Goal: Information Seeking & Learning: Understand process/instructions

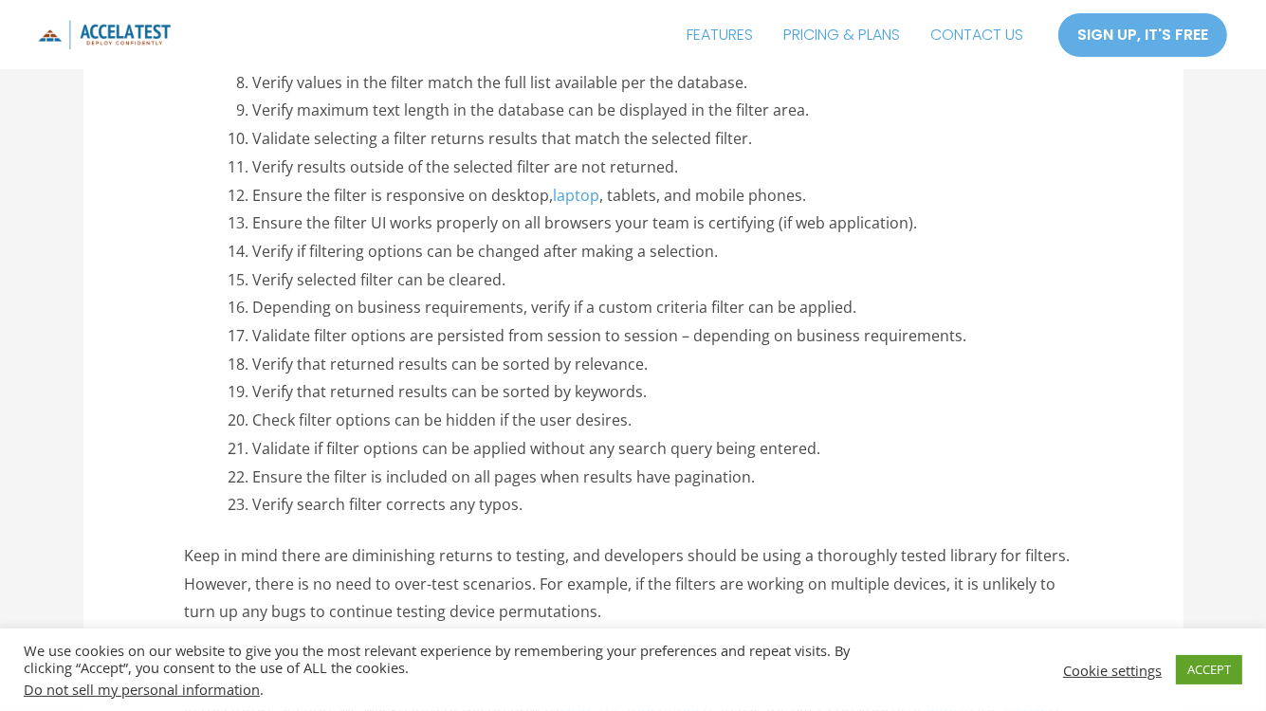
scroll to position [1328, 0]
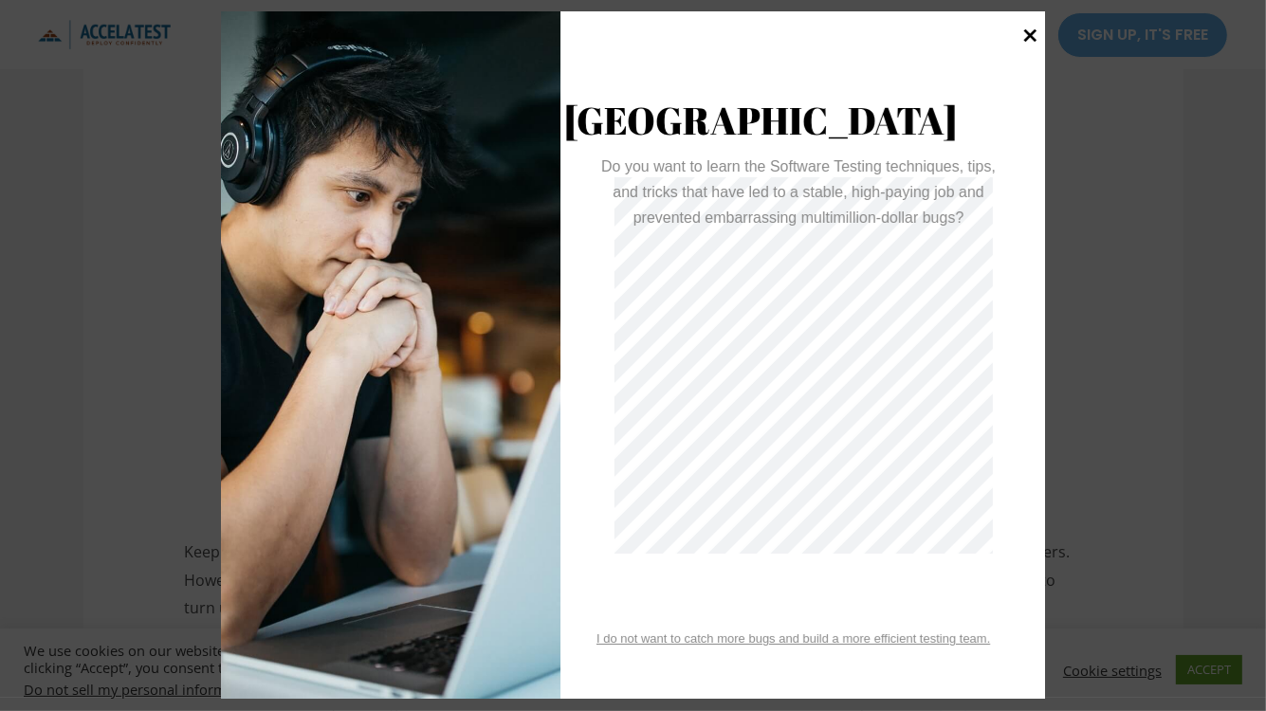
click at [1028, 36] on icon at bounding box center [1030, 35] width 13 height 13
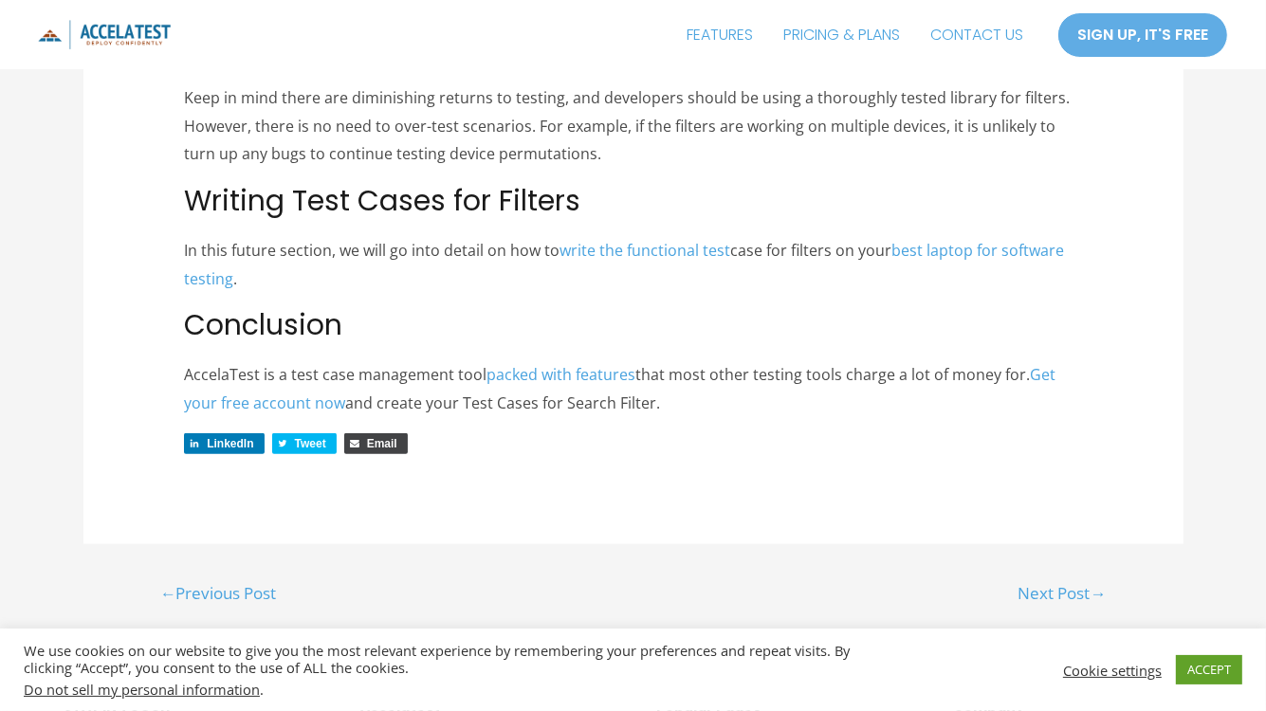
scroll to position [1783, 0]
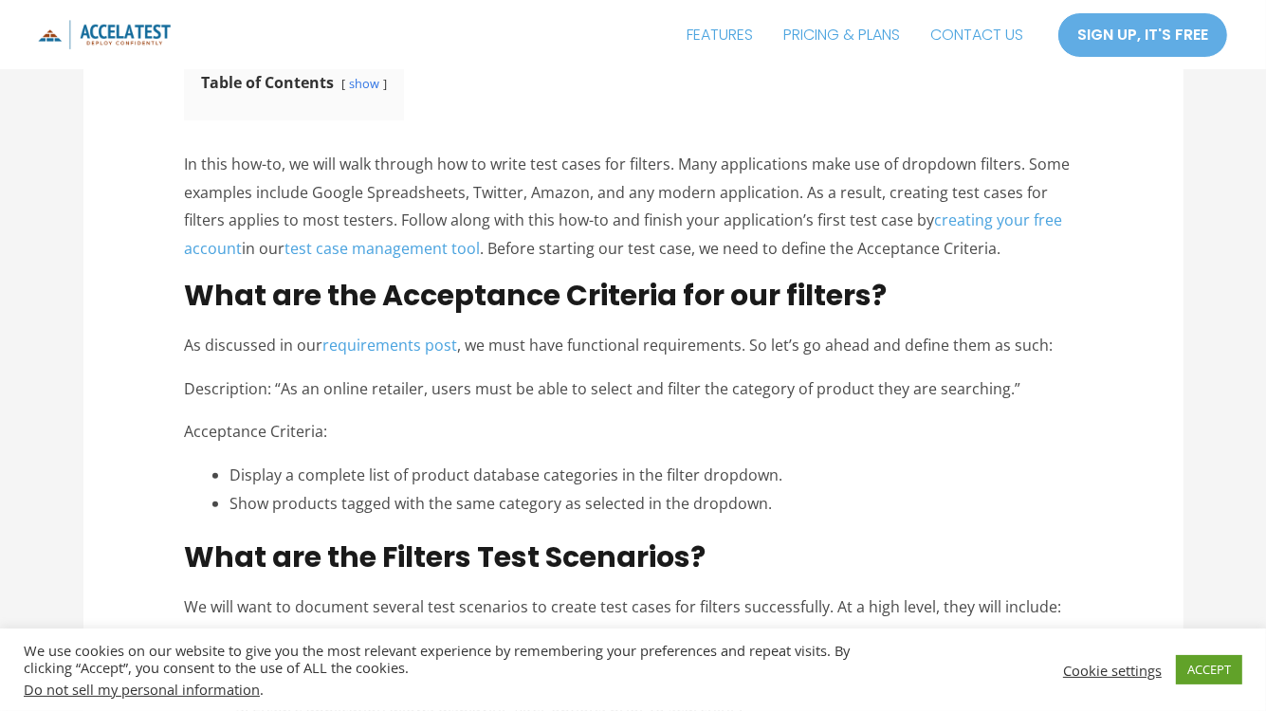
scroll to position [531, 0]
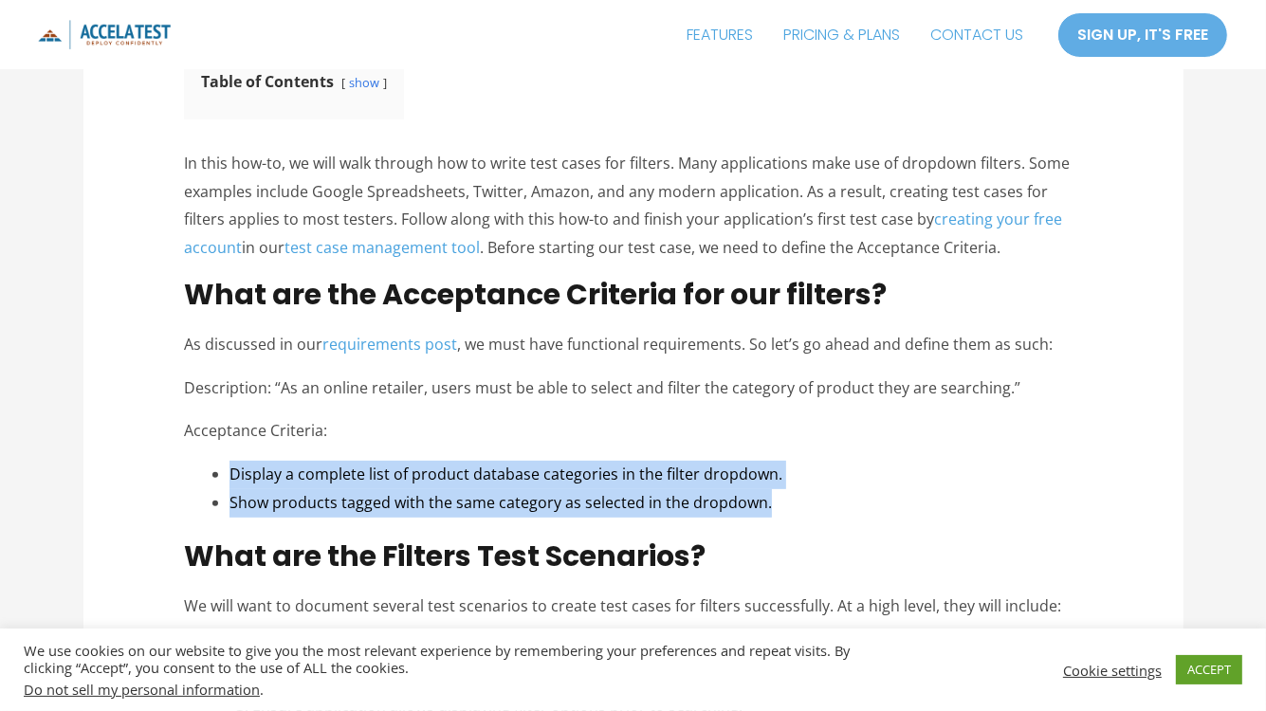
drag, startPoint x: 207, startPoint y: 465, endPoint x: 779, endPoint y: 513, distance: 573.9
copy ul "Display a complete list of product database categories in the filter dropdown. …"
click at [797, 508] on li "Show products tagged with the same category as selected in the dropdown." at bounding box center [656, 503] width 853 height 28
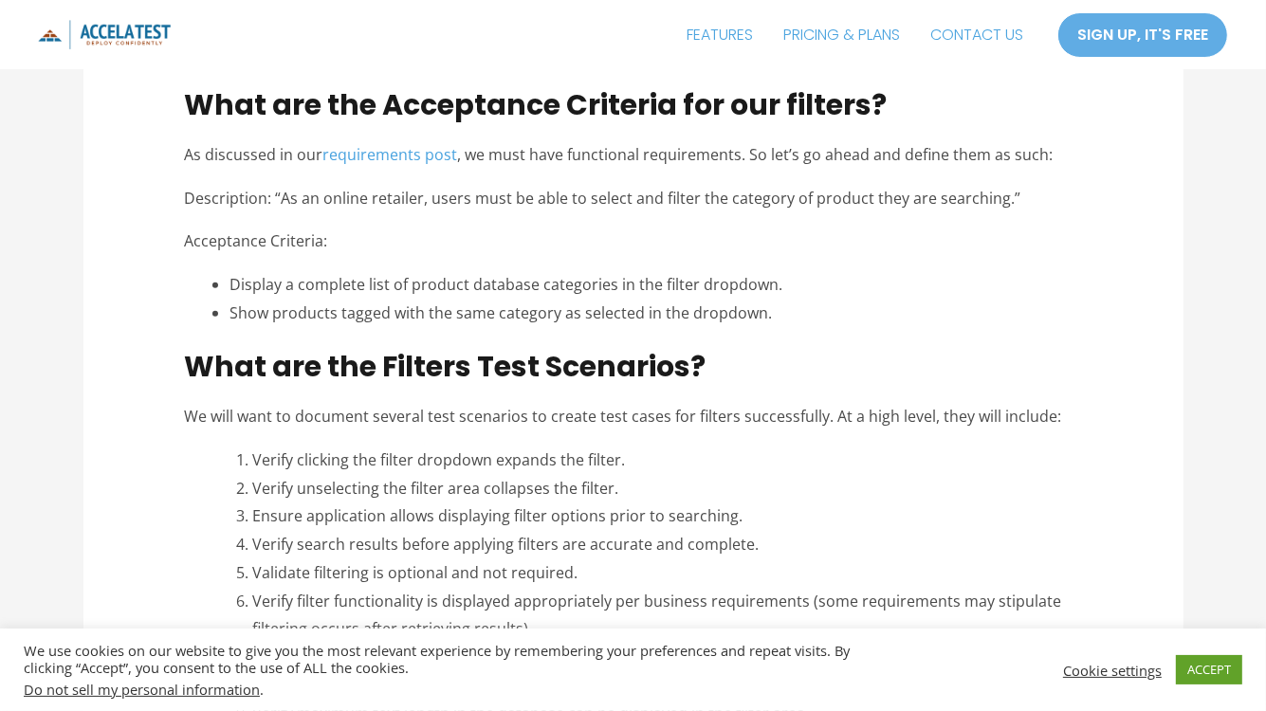
scroll to position [759, 0]
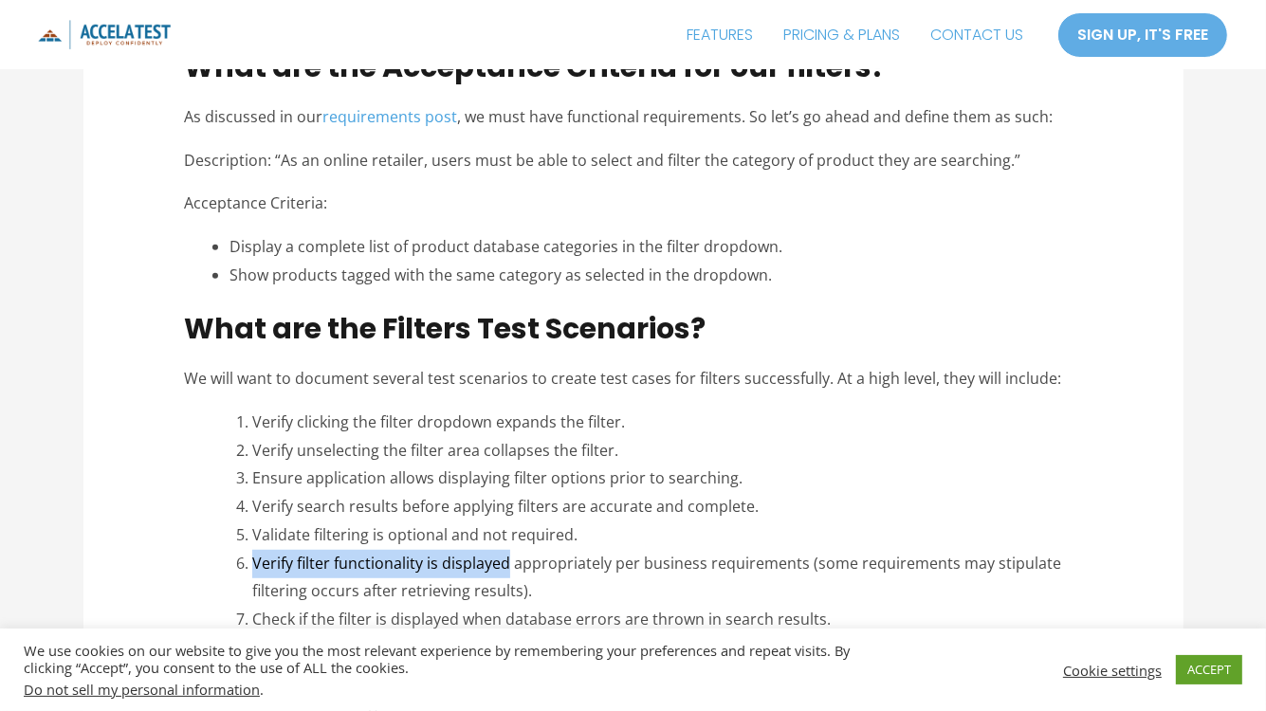
drag, startPoint x: 249, startPoint y: 559, endPoint x: 507, endPoint y: 560, distance: 258.0
click at [507, 560] on li "Verify filter functionality is displayed appropriately per business requirement…" at bounding box center [667, 578] width 830 height 56
copy li "Verify filter functionality is displayed"
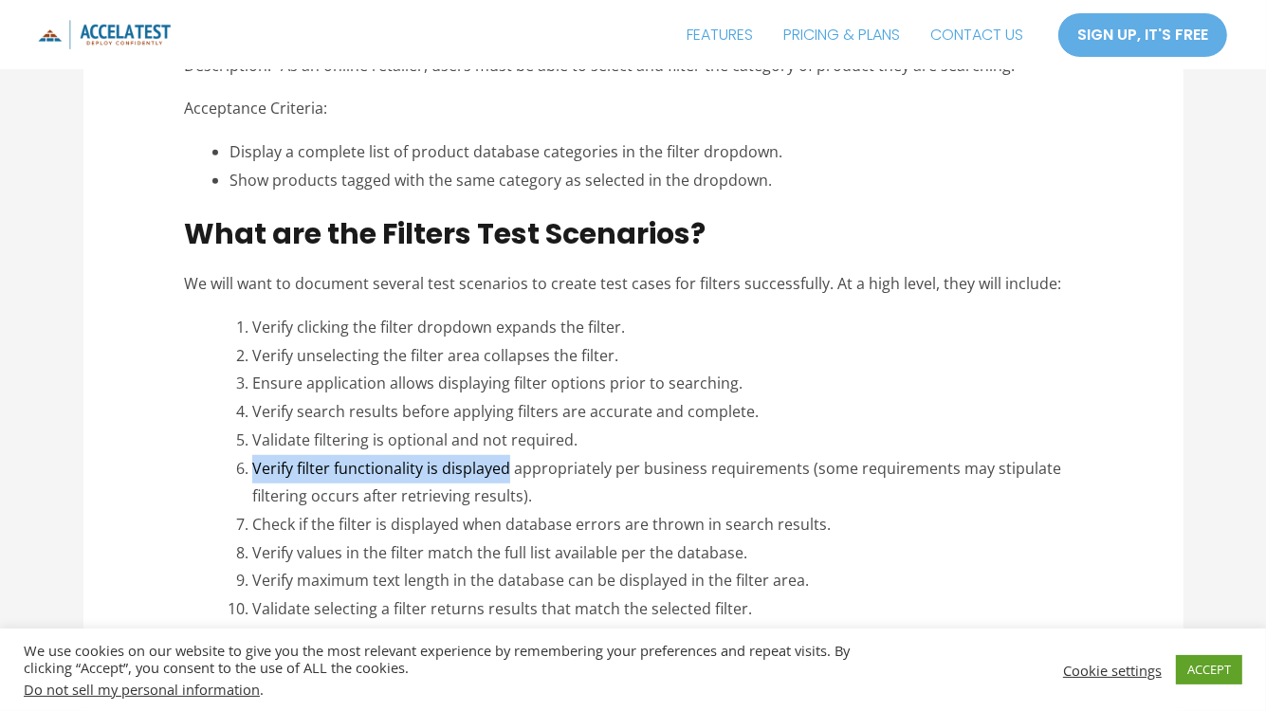
scroll to position [872, 0]
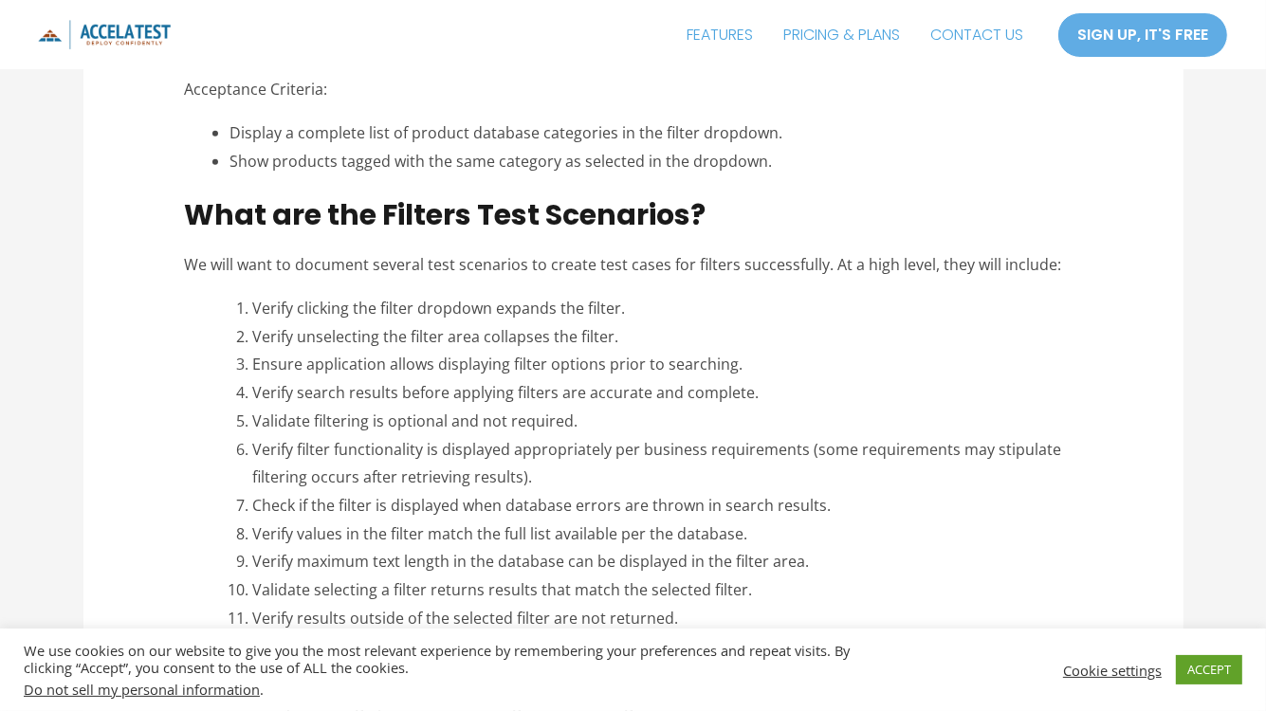
click at [82, 175] on div "How to write Test Cases for Filters Blog , Test Case How To / By [PERSON_NAME] …" at bounding box center [633, 392] width 1138 height 2389
